Goal: Information Seeking & Learning: Find specific fact

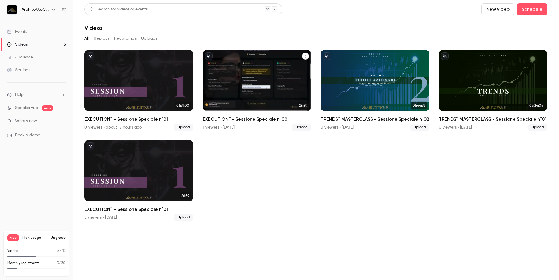
click at [296, 89] on div "EXECUTION™ - Sessione Speciale n°00" at bounding box center [257, 80] width 109 height 61
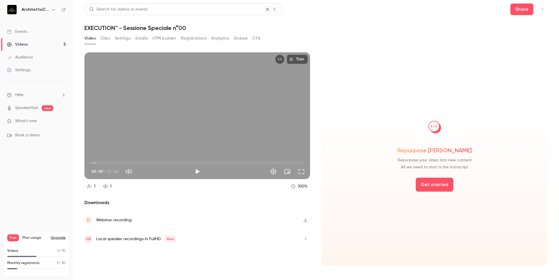
click at [213, 38] on button "Analytics" at bounding box center [220, 38] width 18 height 9
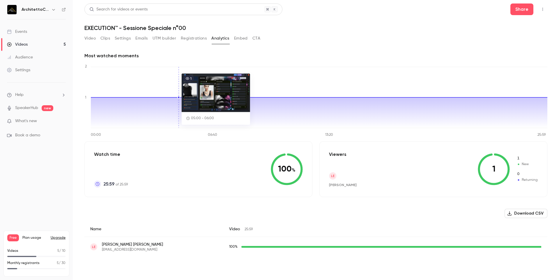
click at [131, 250] on span "[EMAIL_ADDRESS][DOMAIN_NAME]" at bounding box center [132, 250] width 61 height 5
copy span "[EMAIL_ADDRESS][DOMAIN_NAME]"
